Goal: Information Seeking & Learning: Learn about a topic

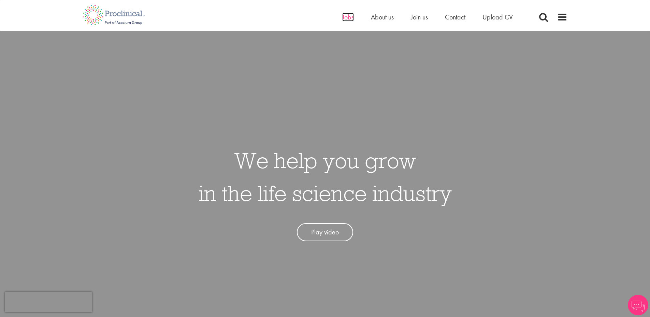
click at [343, 21] on span "Jobs" at bounding box center [348, 17] width 12 height 9
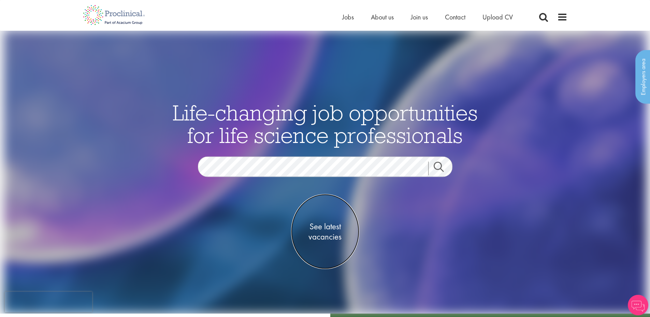
click at [324, 231] on span "See latest vacancies" at bounding box center [325, 232] width 68 height 20
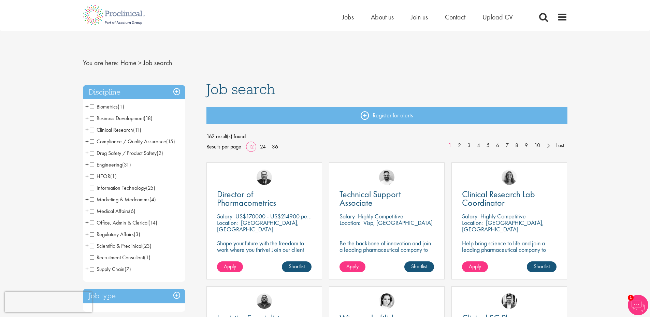
click at [92, 197] on span "Marketing & Medcomms" at bounding box center [120, 199] width 60 height 7
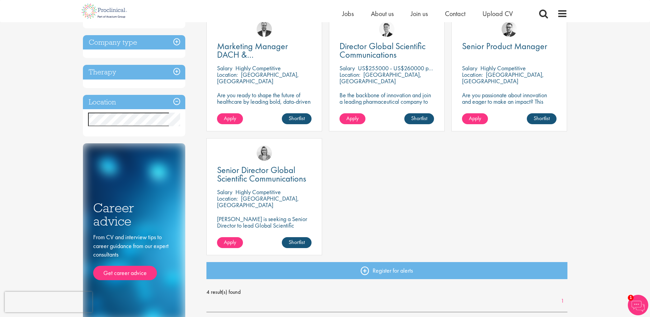
scroll to position [91, 0]
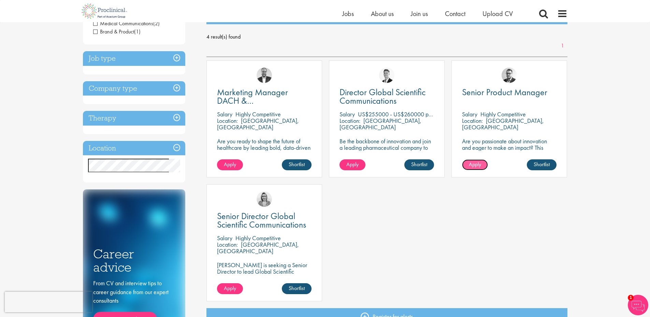
click at [478, 164] on span "Apply" at bounding box center [475, 164] width 12 height 7
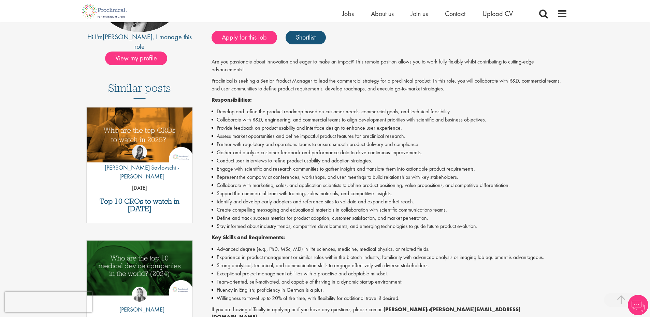
scroll to position [182, 0]
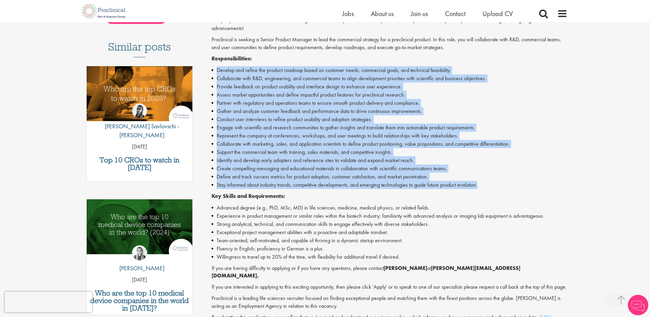
drag, startPoint x: 483, startPoint y: 188, endPoint x: 473, endPoint y: 62, distance: 127.0
click at [473, 62] on div "Are you passionate about innovation and eager to make an impact? This remote po…" at bounding box center [390, 173] width 356 height 312
click at [473, 62] on p "Responsibilities:" at bounding box center [390, 59] width 356 height 8
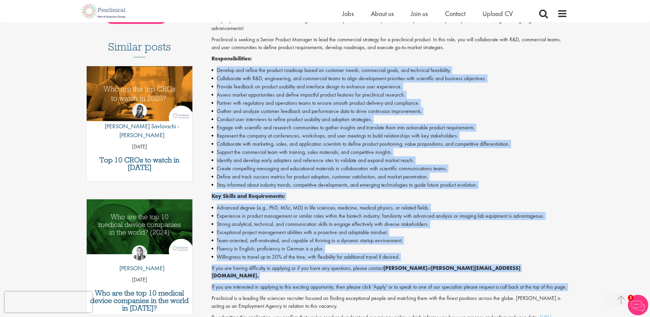
drag, startPoint x: 473, startPoint y: 62, endPoint x: 482, endPoint y: 290, distance: 228.2
click at [482, 290] on div "Are you passionate about innovation and eager to make an impact? This remote po…" at bounding box center [390, 173] width 356 height 312
click at [482, 290] on p "If you are interested in applying to this exciting opportunity, then please cli…" at bounding box center [390, 287] width 356 height 8
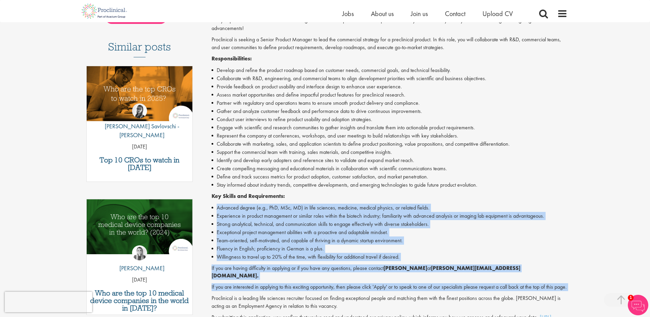
drag, startPoint x: 482, startPoint y: 290, endPoint x: 475, endPoint y: 196, distance: 94.4
click at [475, 196] on div "Are you passionate about innovation and eager to make an impact? This remote po…" at bounding box center [390, 173] width 356 height 312
click at [475, 196] on p "Key Skills and Requirements:" at bounding box center [390, 197] width 356 height 8
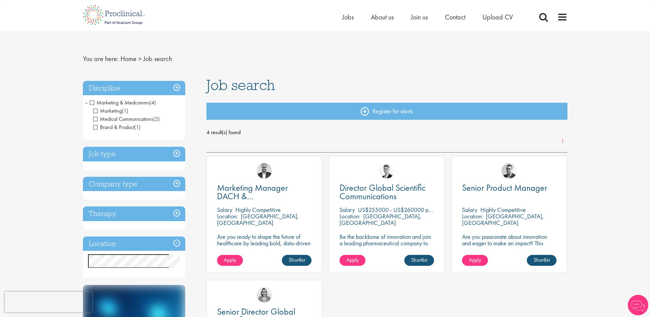
scroll to position [0, 0]
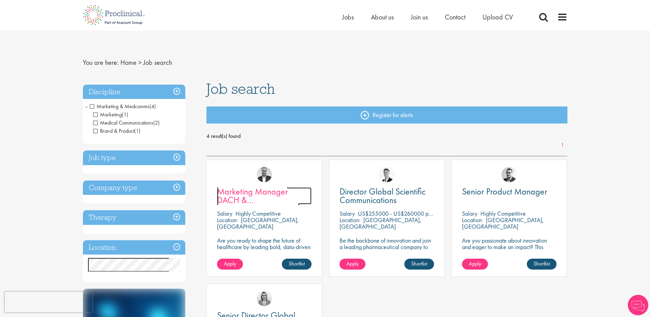
click at [258, 195] on span "Marketing Manager DACH & Netherlands" at bounding box center [258, 200] width 82 height 29
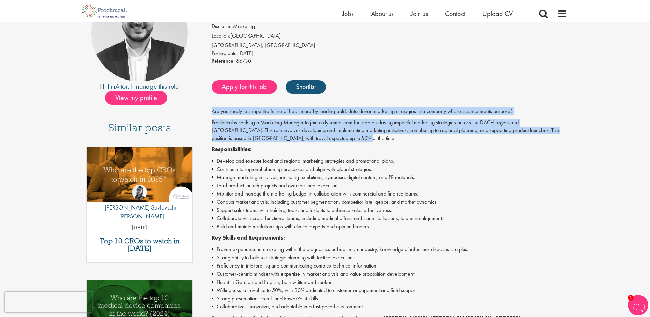
drag, startPoint x: 305, startPoint y: 137, endPoint x: 210, endPoint y: 109, distance: 99.3
click at [210, 109] on div "Marketing Manager DACH & Netherlands Salary: Highly Competitive Job type: Perma…" at bounding box center [386, 228] width 371 height 487
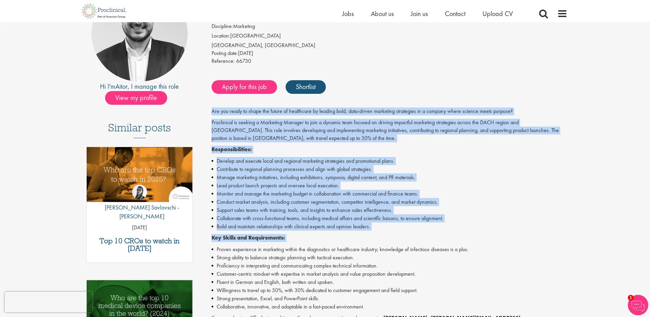
drag, startPoint x: 210, startPoint y: 109, endPoint x: 396, endPoint y: 232, distance: 223.2
click at [396, 232] on div "Marketing Manager DACH & Netherlands Salary: Highly Competitive Job type: Perma…" at bounding box center [386, 228] width 371 height 487
click at [396, 232] on div "Are you ready to shape the future of healthcare by leading bold, data-driven ma…" at bounding box center [390, 243] width 356 height 271
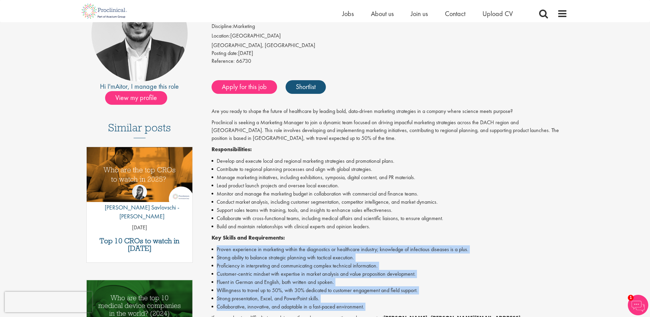
drag, startPoint x: 396, startPoint y: 232, endPoint x: 412, endPoint y: 309, distance: 78.9
click at [412, 309] on div "Are you ready to shape the future of healthcare by leading bold, data-driven ma…" at bounding box center [390, 243] width 356 height 271
click at [412, 309] on li "Collaborative, innovative, and adaptable in a fast-paced environment." at bounding box center [390, 307] width 356 height 8
drag, startPoint x: 412, startPoint y: 309, endPoint x: 422, endPoint y: 234, distance: 75.0
click at [422, 234] on div "Are you ready to shape the future of healthcare by leading bold, data-driven ma…" at bounding box center [390, 243] width 356 height 271
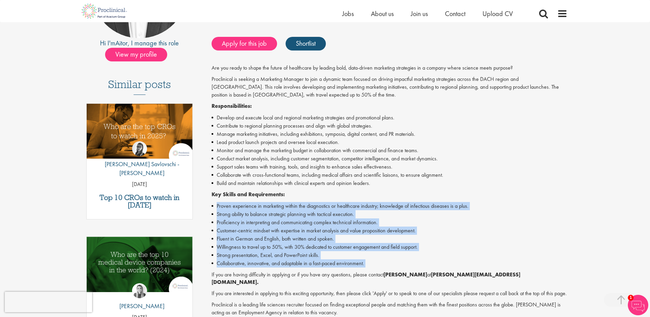
scroll to position [182, 0]
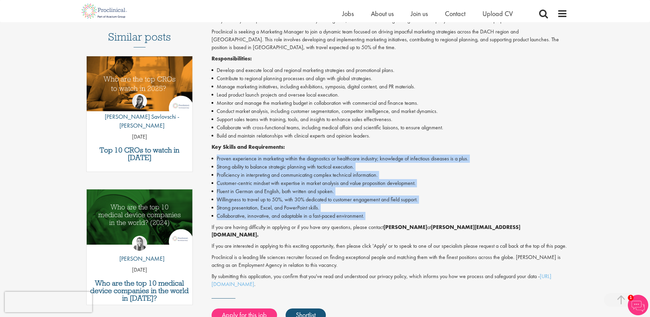
click at [422, 218] on li "Collaborative, innovative, and adaptable in a fast-paced environment." at bounding box center [390, 216] width 356 height 8
drag, startPoint x: 422, startPoint y: 218, endPoint x: 415, endPoint y: 151, distance: 67.6
click at [415, 151] on div "Are you ready to shape the future of healthcare by leading bold, data-driven ma…" at bounding box center [390, 152] width 356 height 271
click at [415, 151] on p "Key Skills and Requirements:" at bounding box center [390, 147] width 356 height 8
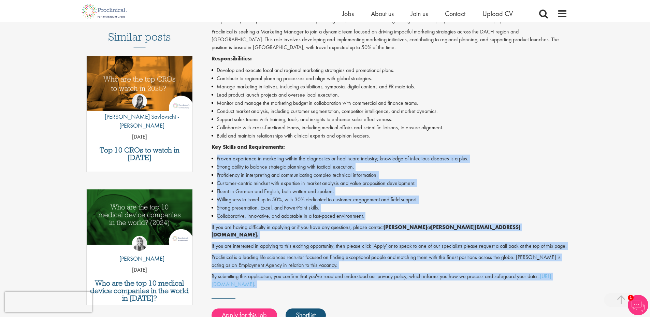
drag, startPoint x: 415, startPoint y: 151, endPoint x: 431, endPoint y: 285, distance: 135.1
click at [431, 285] on div "Are you ready to shape the future of healthcare by leading bold, data-driven ma…" at bounding box center [390, 152] width 356 height 271
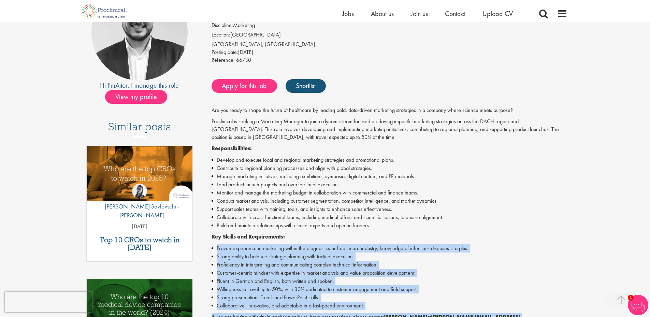
scroll to position [91, 0]
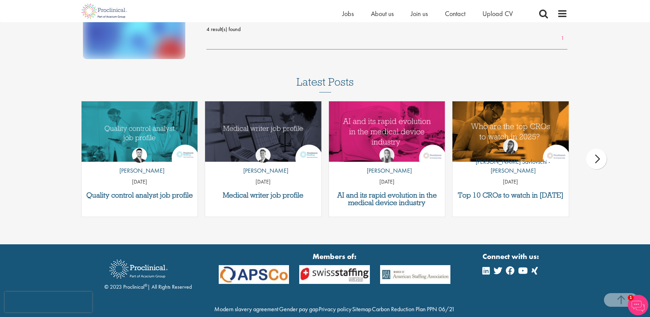
scroll to position [427, 0]
